Goal: Information Seeking & Learning: Learn about a topic

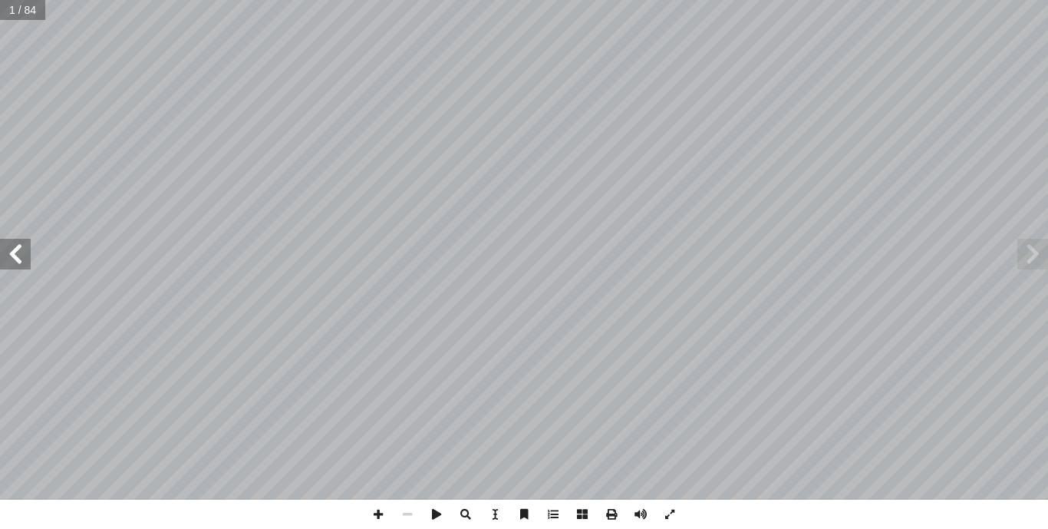
click at [17, 250] on span at bounding box center [15, 254] width 31 height 31
click at [19, 250] on span at bounding box center [15, 254] width 31 height 31
click at [24, 251] on span at bounding box center [15, 254] width 31 height 31
click at [25, 253] on span at bounding box center [15, 254] width 31 height 31
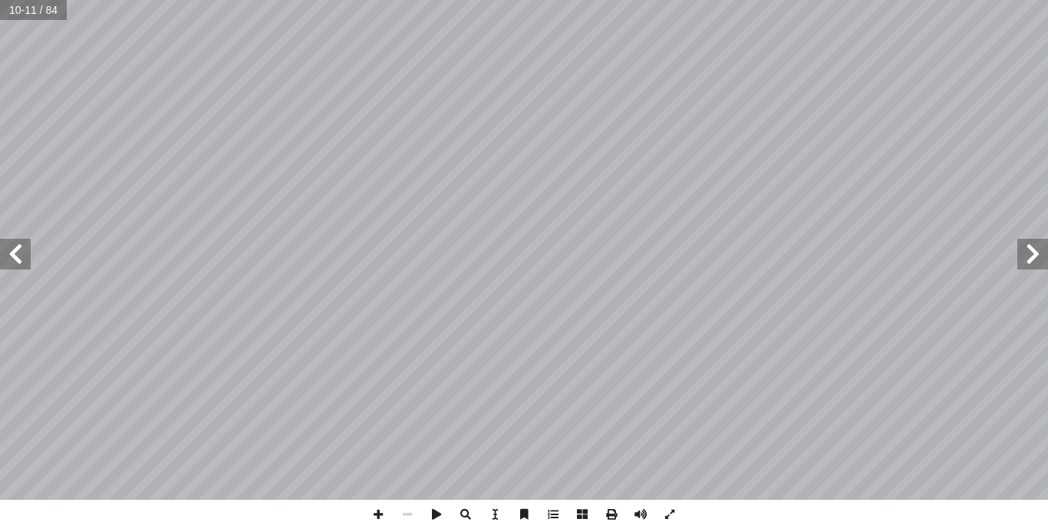
click at [25, 253] on span at bounding box center [15, 254] width 31 height 31
click at [381, 514] on span at bounding box center [378, 514] width 29 height 29
click at [489, 0] on html "الصفحة الرئيسية الصف الأول الصف الثاني الصف الثالث الصف الرابع الصف الخامس الصف…" at bounding box center [524, 70] width 1048 height 140
